Goal: Find specific page/section: Find specific page/section

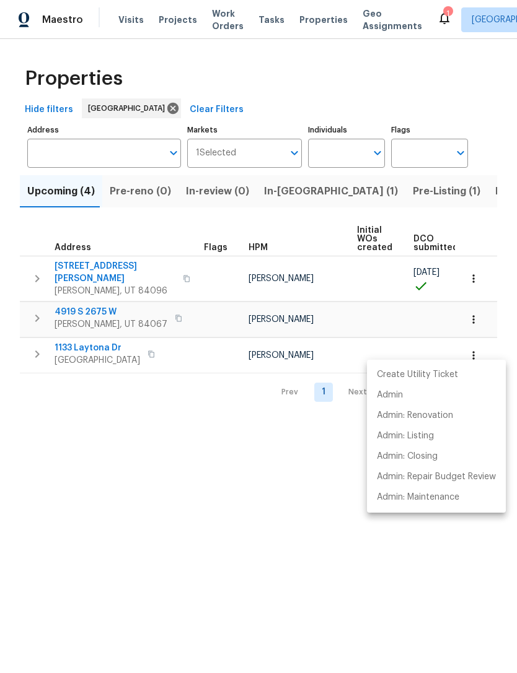
click at [432, 194] on div at bounding box center [258, 336] width 517 height 673
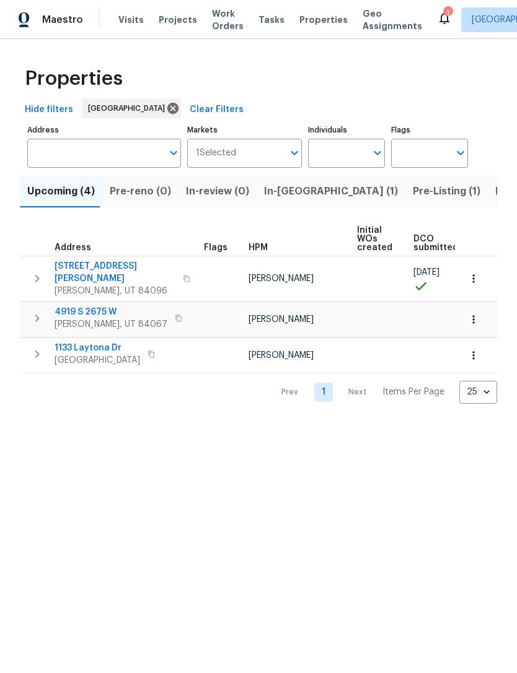
click at [495, 194] on span "Listed (16)" at bounding box center [520, 191] width 51 height 17
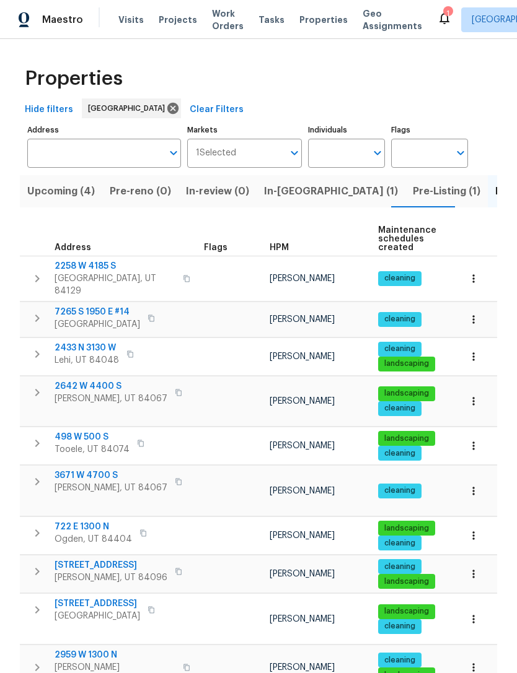
scroll to position [0, 2]
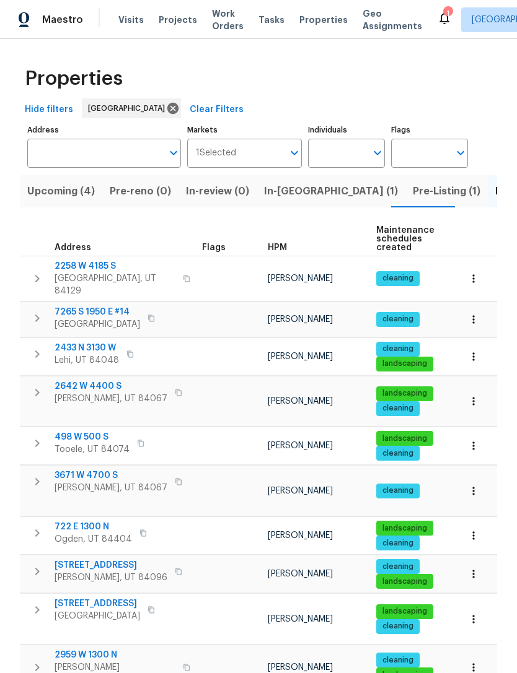
click at [477, 568] on icon "button" at bounding box center [473, 574] width 12 height 12
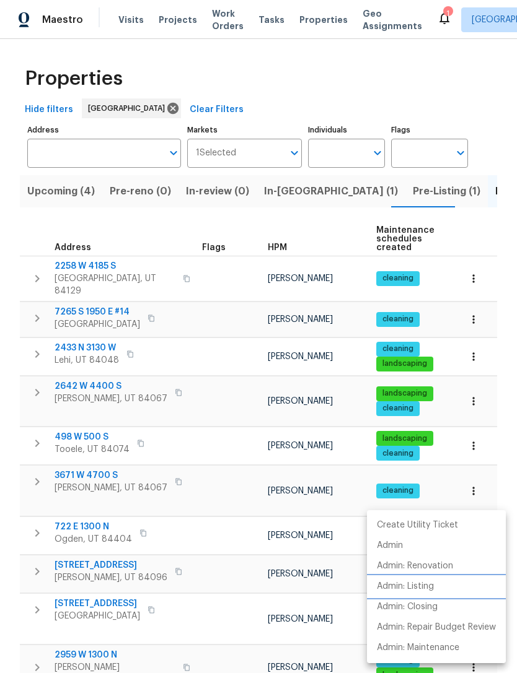
click at [427, 587] on p "Admin: Listing" at bounding box center [405, 586] width 57 height 13
click at [66, 190] on div at bounding box center [258, 336] width 517 height 673
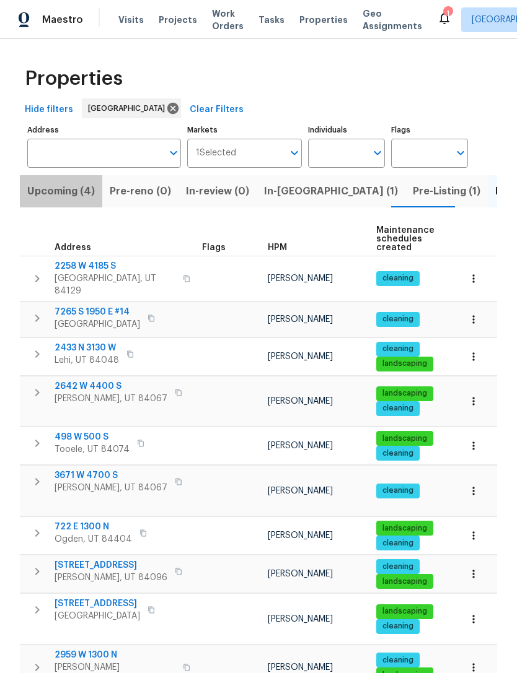
click at [63, 191] on span "Upcoming (4)" at bounding box center [61, 191] width 68 height 17
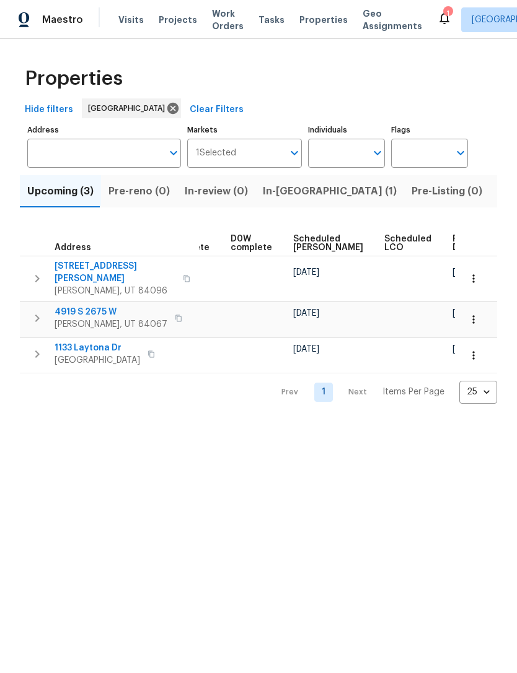
scroll to position [0, 310]
click at [453, 245] on span "Ready Date" at bounding box center [466, 243] width 27 height 17
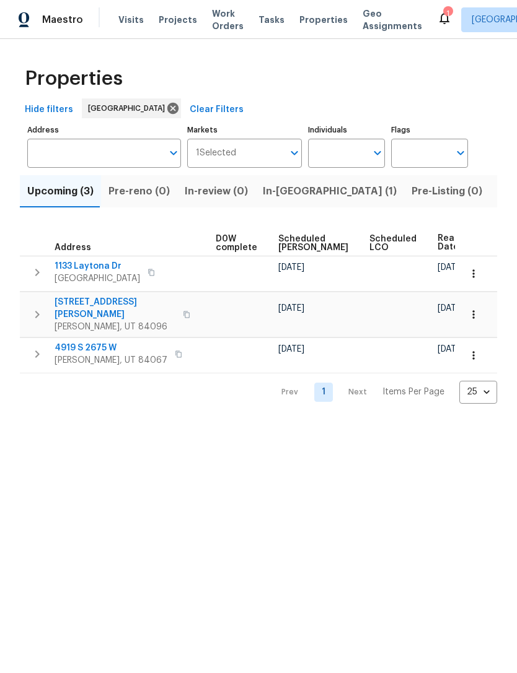
scroll to position [0, 325]
